Goal: Task Accomplishment & Management: Complete application form

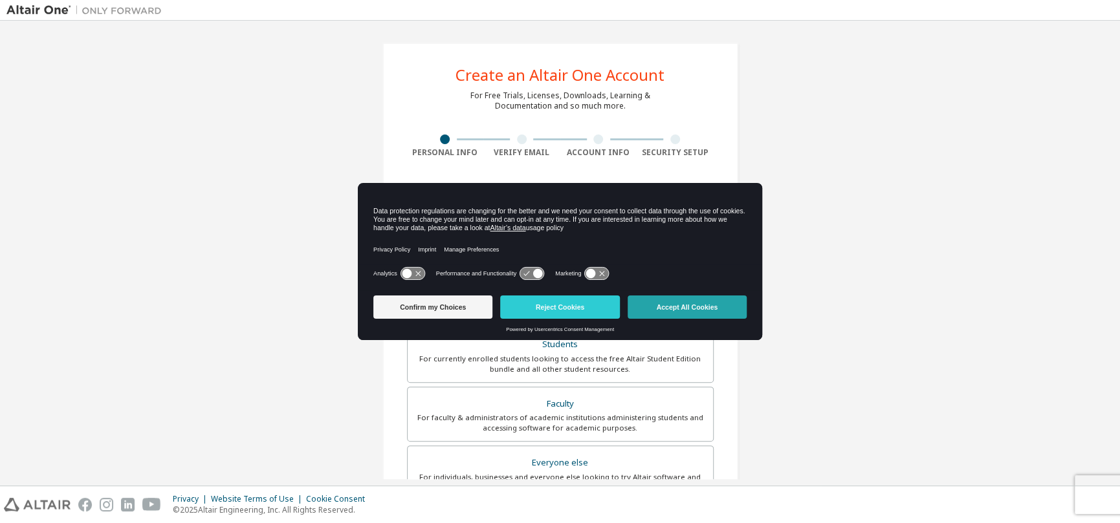
click at [683, 314] on button "Accept All Cookies" at bounding box center [686, 307] width 119 height 23
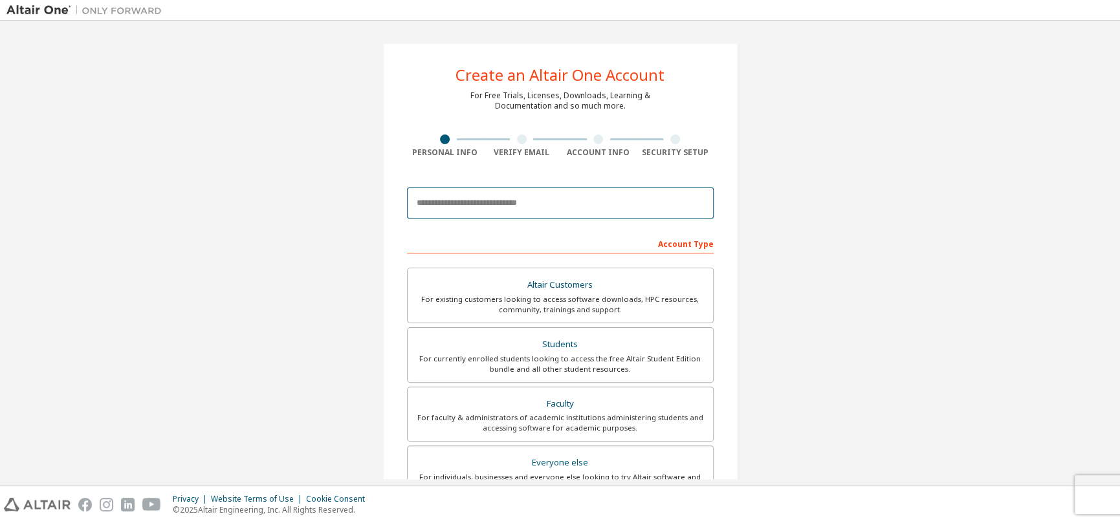
click at [511, 189] on input "email" at bounding box center [560, 203] width 307 height 31
type input "**********"
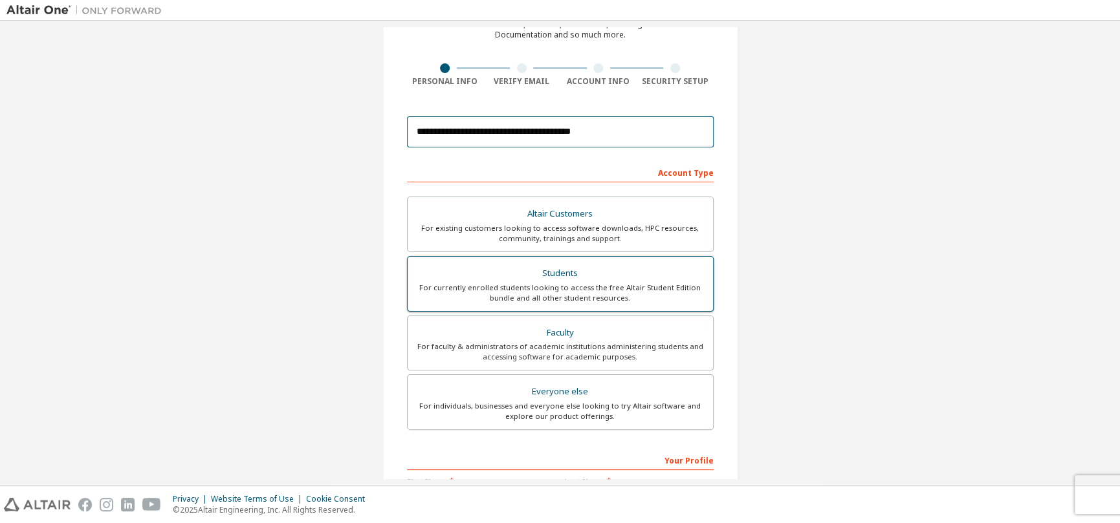
scroll to position [72, 0]
click at [551, 283] on div "For currently enrolled students looking to access the free Altair Student Editi…" at bounding box center [560, 292] width 290 height 21
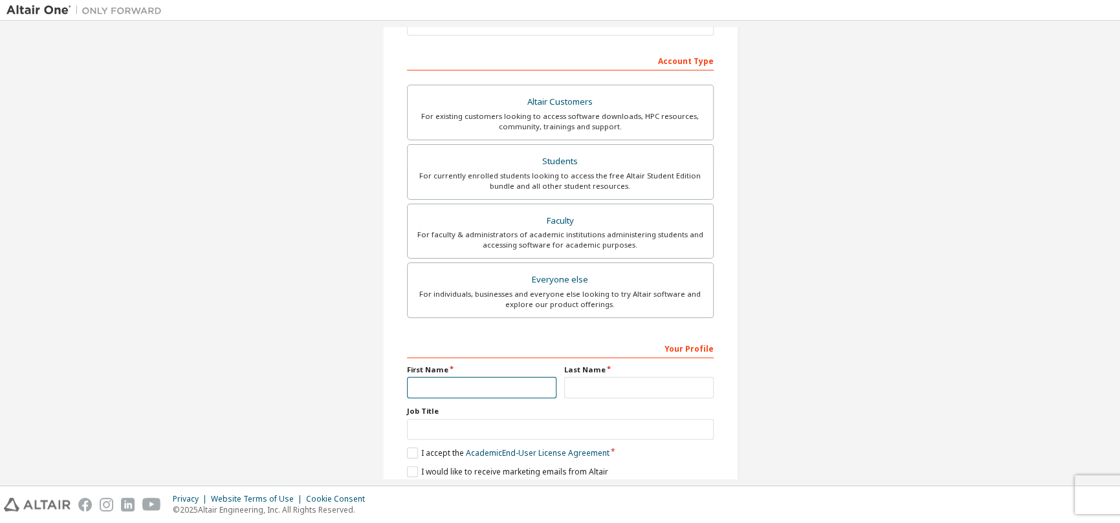
click at [497, 390] on input "text" at bounding box center [481, 387] width 149 height 21
type input "**********"
type input "*******"
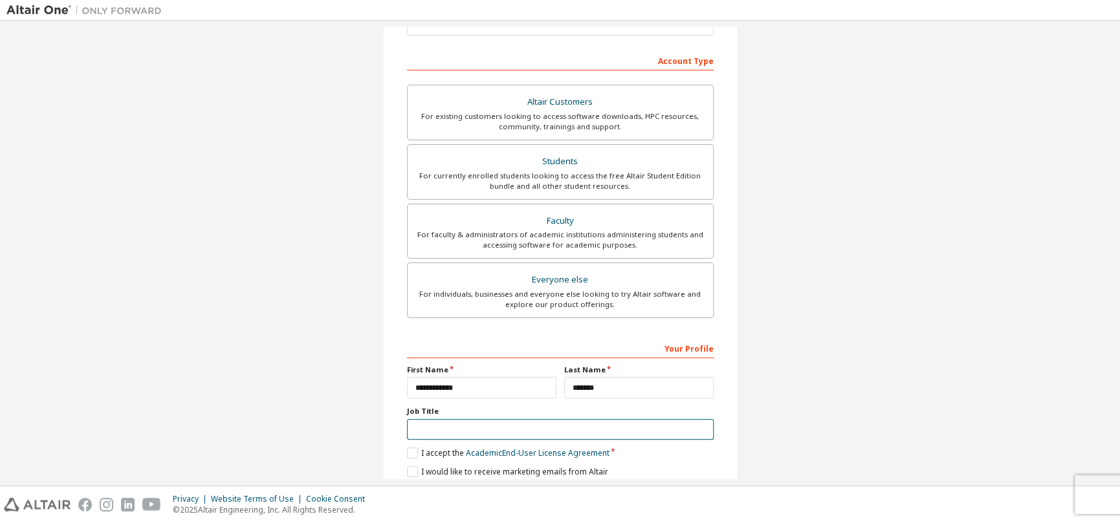
click at [462, 426] on input "text" at bounding box center [560, 429] width 307 height 21
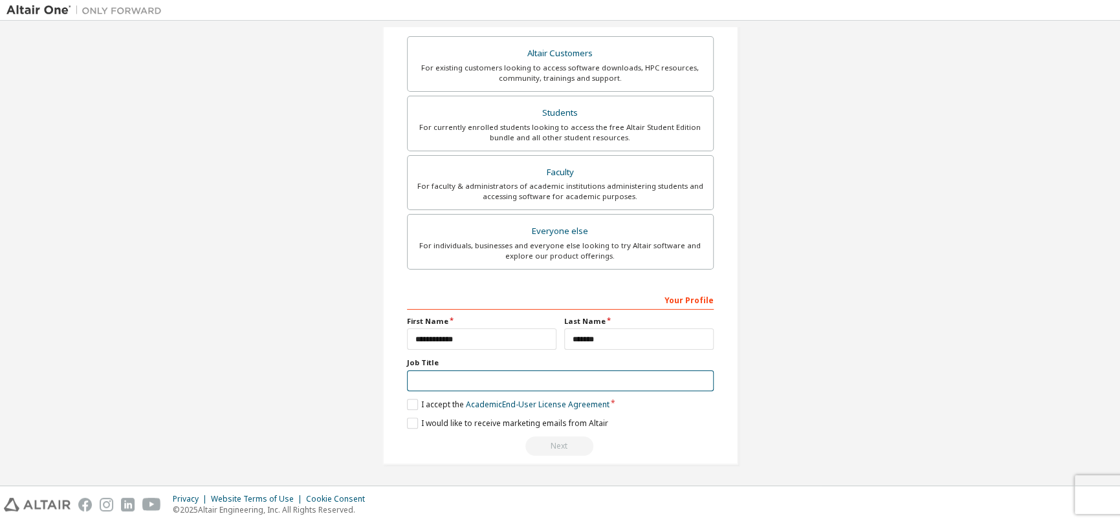
scroll to position [231, 0]
click at [426, 406] on label "I accept the Academic End-User License Agreement" at bounding box center [508, 405] width 202 height 11
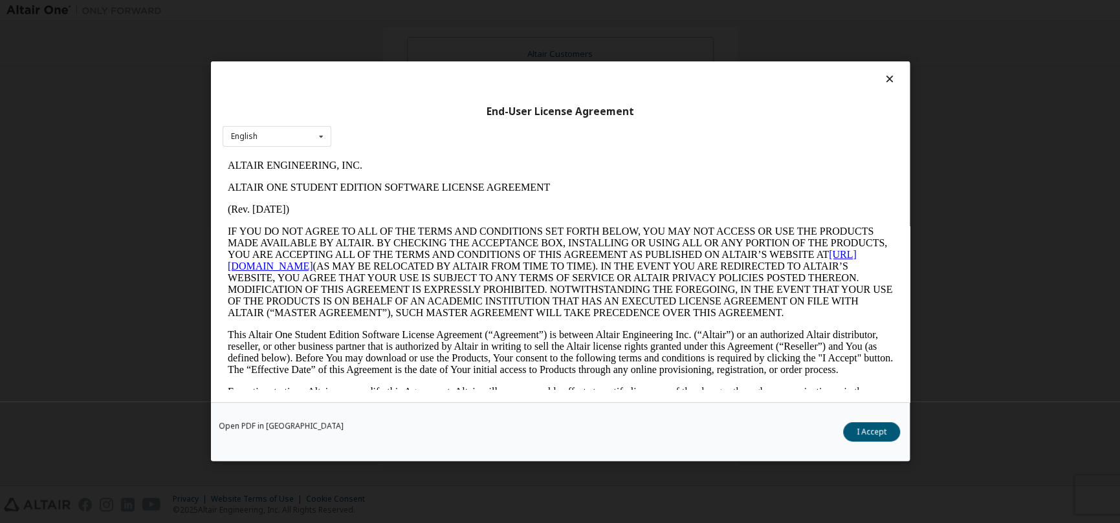
scroll to position [0, 0]
click at [301, 139] on div "English English" at bounding box center [276, 136] width 109 height 21
click at [898, 433] on button "I Accept" at bounding box center [871, 432] width 57 height 19
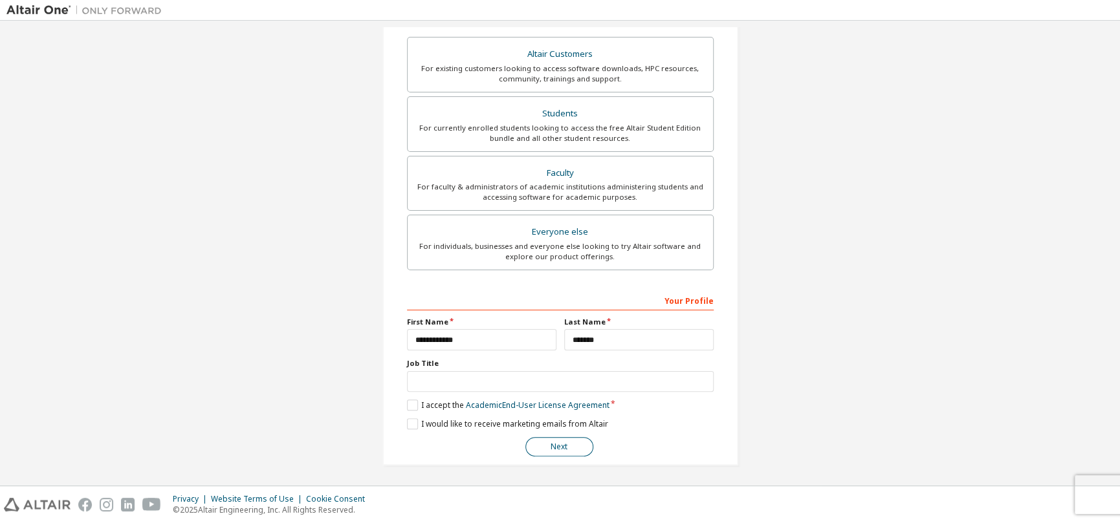
click at [568, 444] on button "Next" at bounding box center [559, 446] width 68 height 19
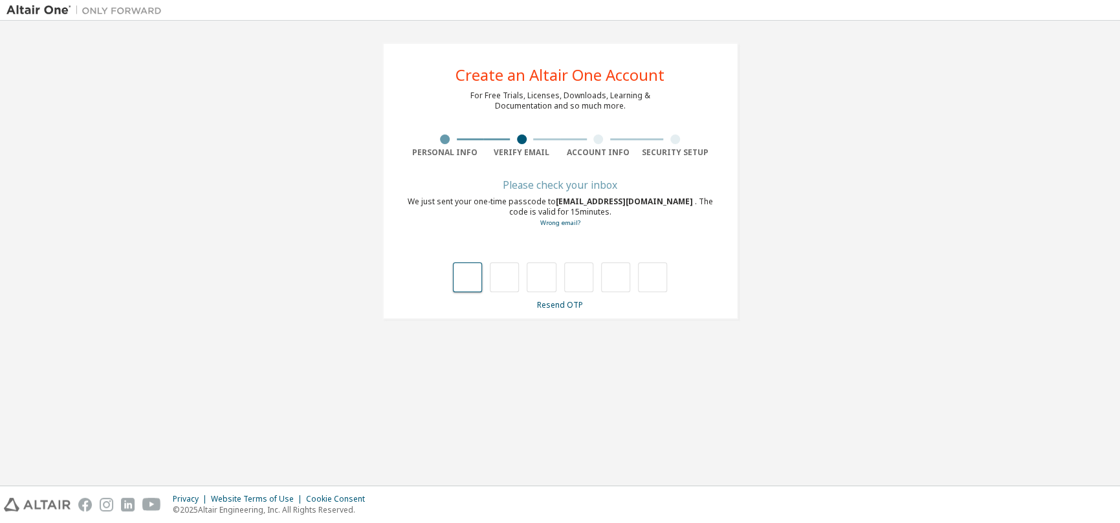
click at [468, 279] on input "text" at bounding box center [467, 278] width 29 height 30
type input "*"
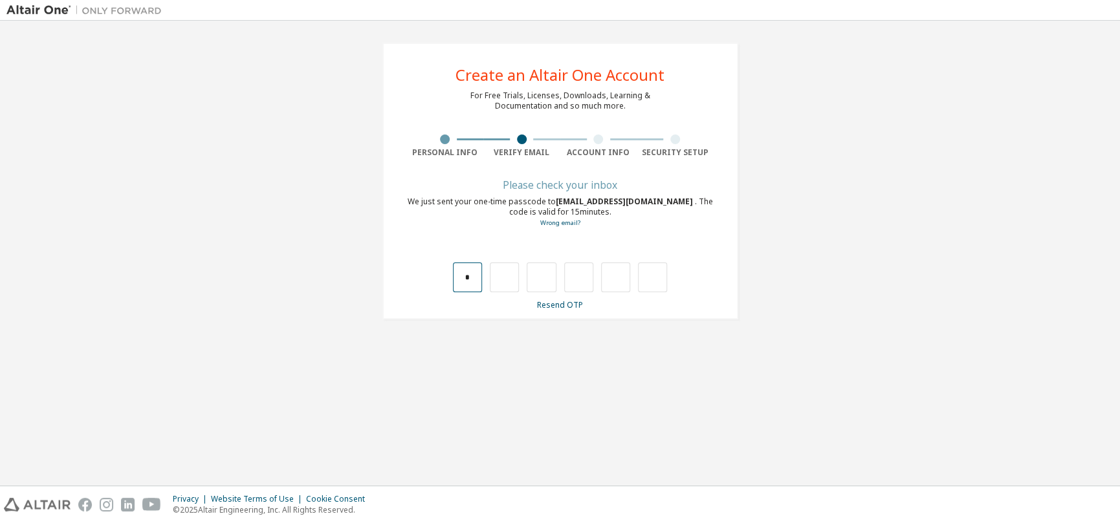
type input "*"
